Goal: Download file/media

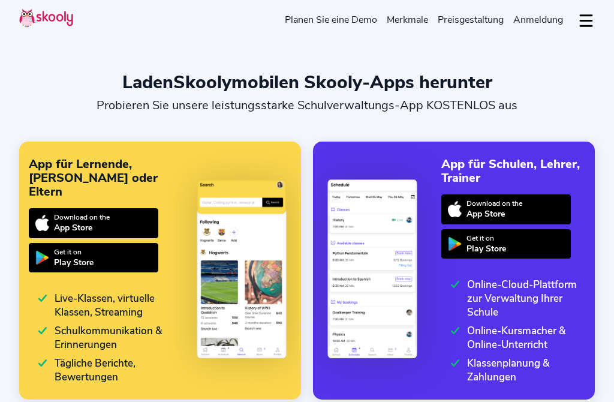
select select "de"
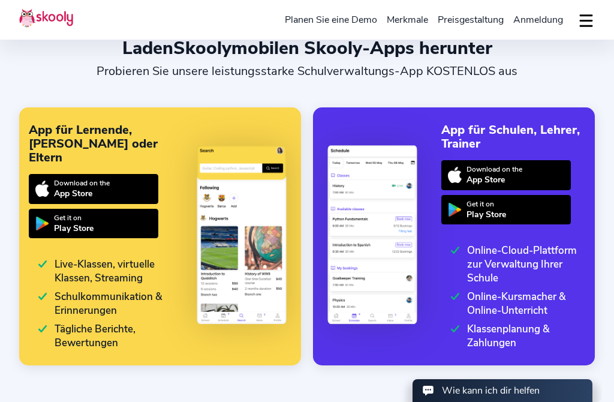
scroll to position [101, 0]
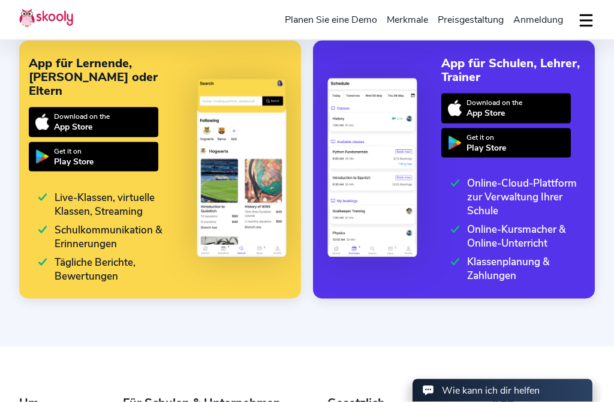
select select "43"
select select "[GEOGRAPHIC_DATA]"
select select "Europe/[GEOGRAPHIC_DATA]"
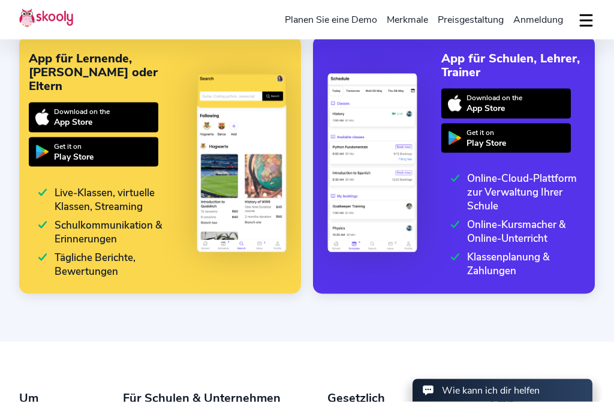
scroll to position [76, 0]
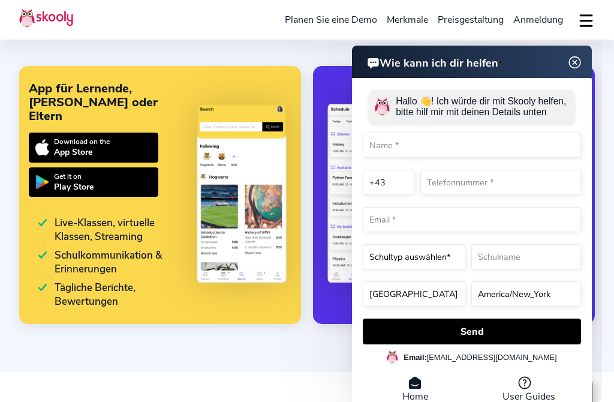
click at [239, 257] on img at bounding box center [242, 193] width 90 height 181
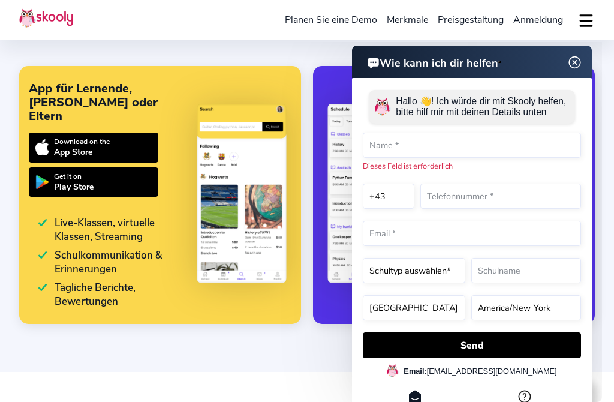
click at [255, 230] on img at bounding box center [242, 193] width 90 height 181
click at [248, 235] on img at bounding box center [242, 193] width 90 height 181
click at [245, 236] on img at bounding box center [242, 193] width 90 height 181
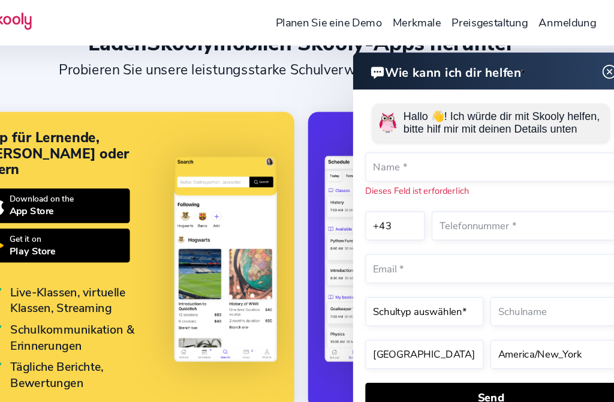
scroll to position [0, 0]
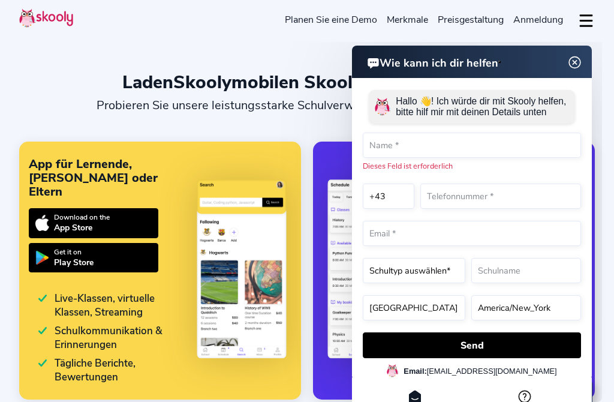
click at [582, 61] on img at bounding box center [574, 62] width 15 height 23
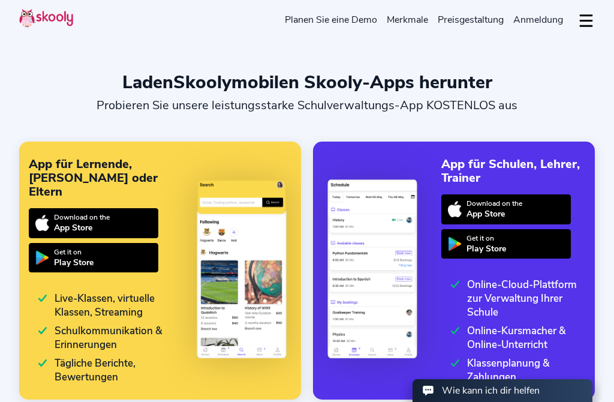
click at [578, 59] on section "Laden Skooly mobilen Skooly-Apps herunter Probieren Sie unsere leistungsstarke …" at bounding box center [307, 224] width 614 height 448
